Goal: Information Seeking & Learning: Check status

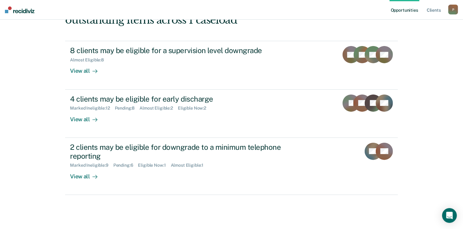
scroll to position [84, 0]
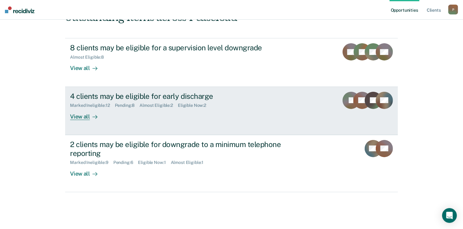
click at [104, 105] on div "Marked Ineligible : 12" at bounding box center [92, 105] width 45 height 5
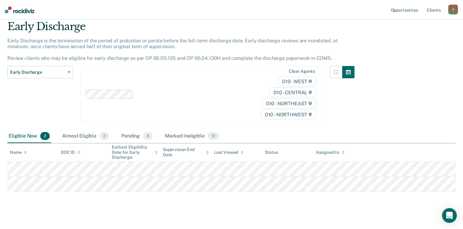
scroll to position [22, 0]
click at [131, 135] on div "Pending 8" at bounding box center [137, 136] width 34 height 14
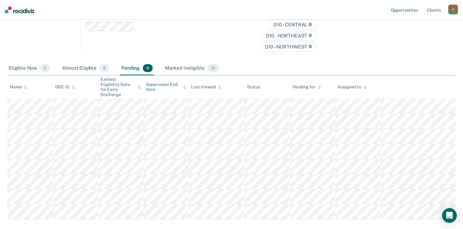
scroll to position [92, 0]
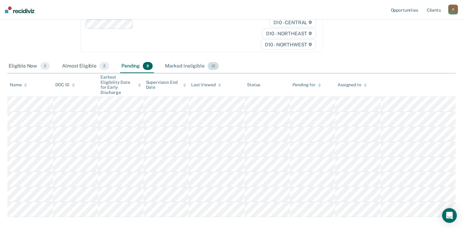
click at [189, 62] on div "Marked Ineligible 12" at bounding box center [192, 67] width 56 height 14
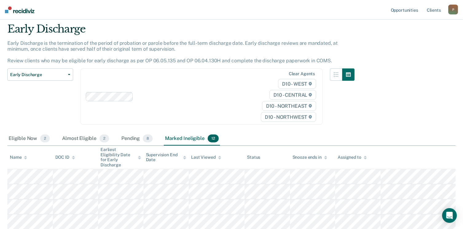
scroll to position [16, 0]
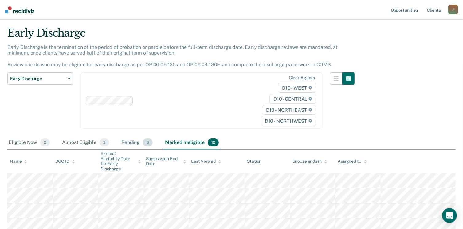
click at [138, 144] on div "Pending 8" at bounding box center [137, 143] width 34 height 14
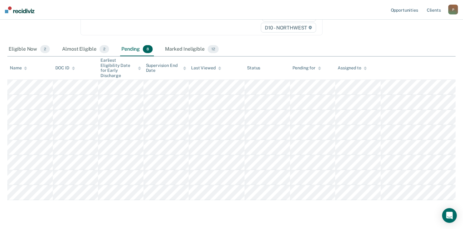
scroll to position [118, 0]
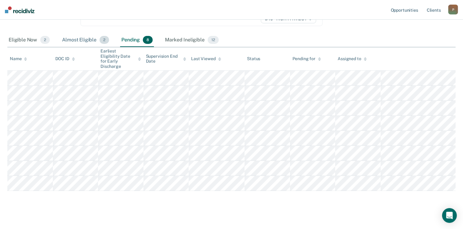
click at [86, 41] on div "Almost Eligible 2" at bounding box center [85, 40] width 49 height 14
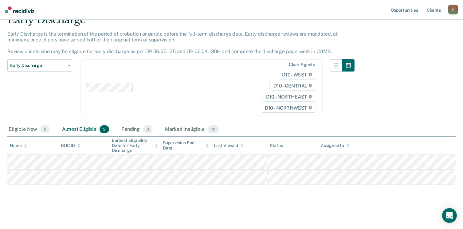
scroll to position [28, 0]
click at [21, 129] on div "Eligible Now 2" at bounding box center [29, 130] width 44 height 14
click at [92, 130] on div "Almost Eligible 2" at bounding box center [85, 130] width 49 height 14
click at [133, 130] on div "Pending 8" at bounding box center [137, 130] width 34 height 14
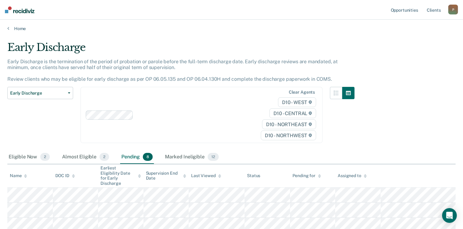
scroll to position [0, 0]
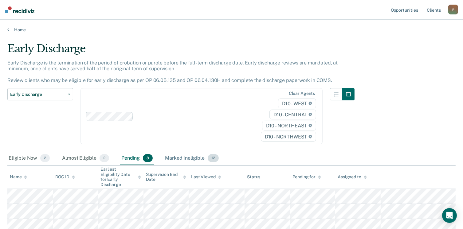
click at [188, 160] on div "Marked Ineligible 12" at bounding box center [192, 159] width 56 height 14
